Goal: Navigation & Orientation: Find specific page/section

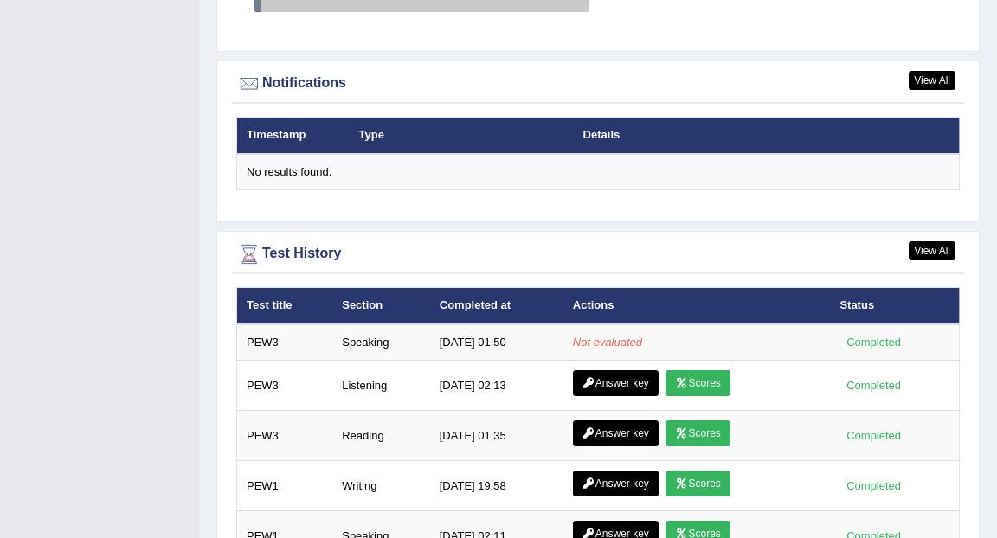
scroll to position [2275, 0]
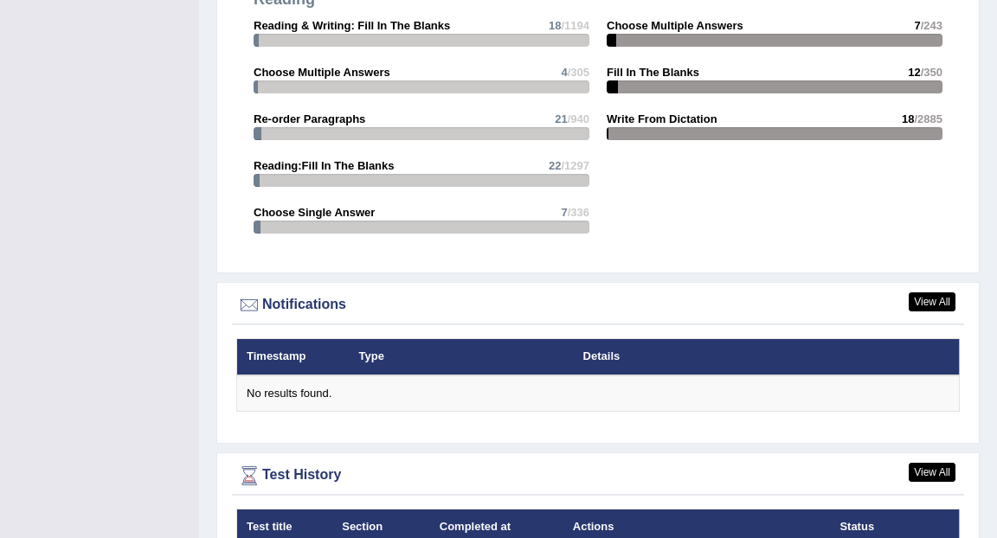
scroll to position [1863, 0]
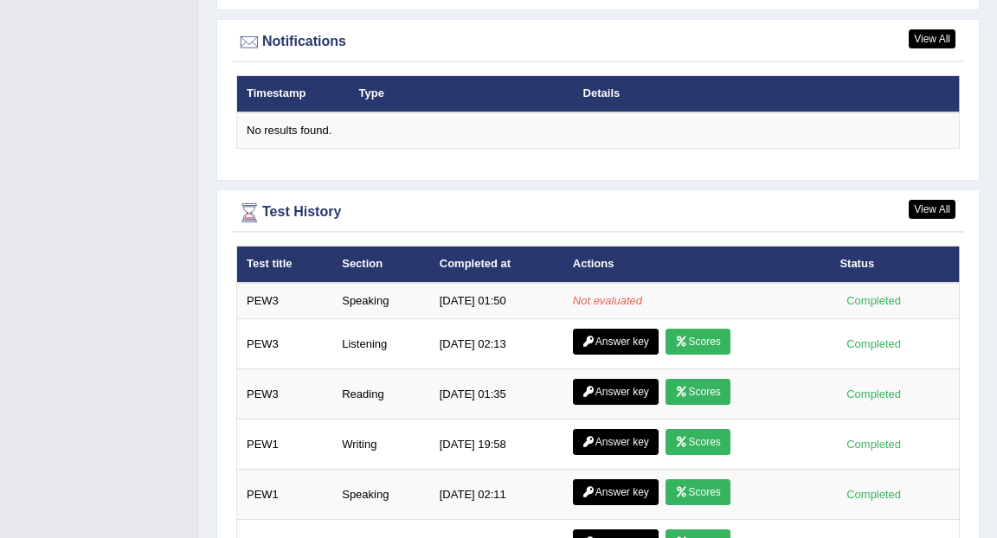
scroll to position [2131, 0]
